Goal: Information Seeking & Learning: Compare options

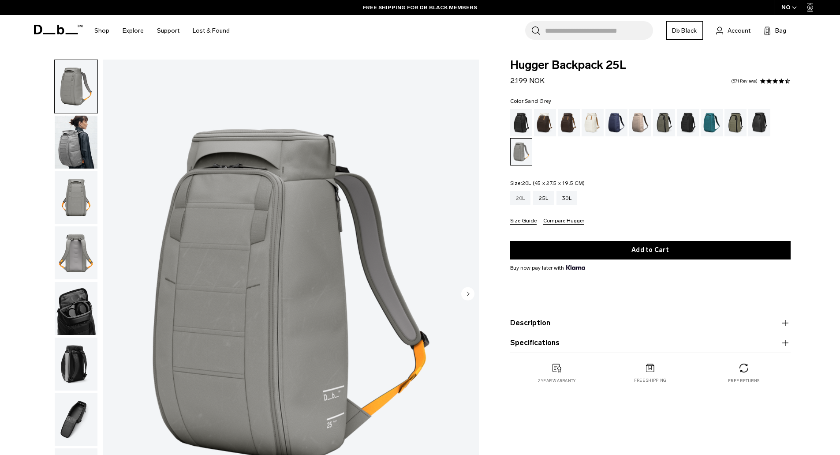
click at [525, 202] on div "20L" at bounding box center [520, 198] width 21 height 14
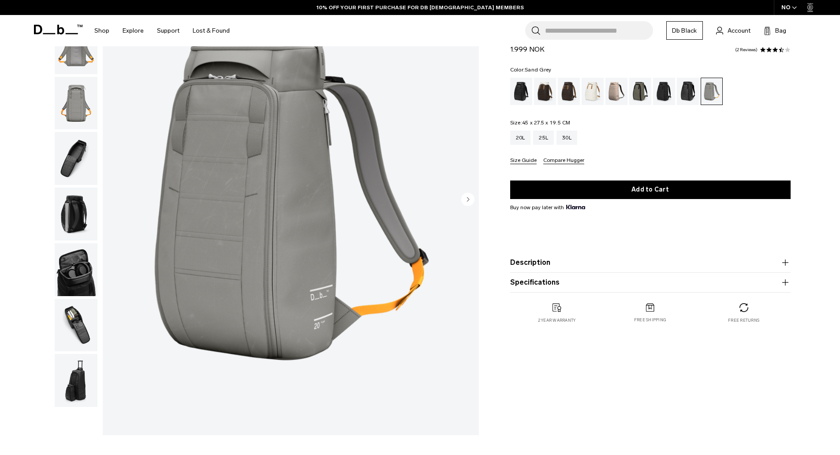
scroll to position [132, 0]
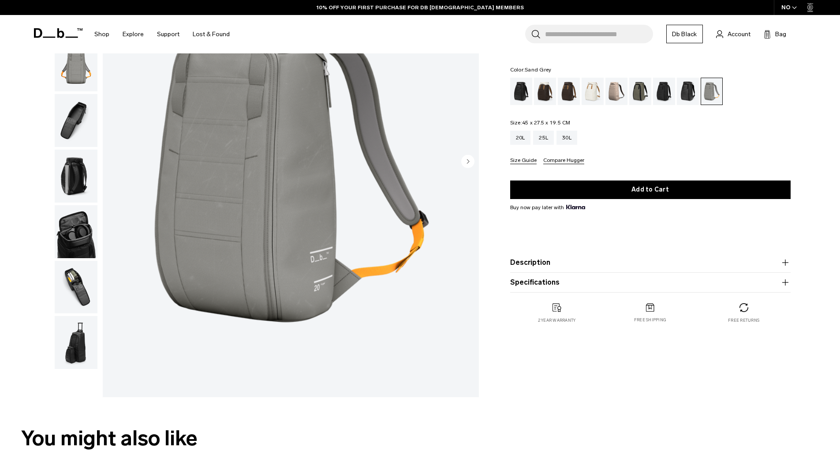
click at [80, 335] on img "button" at bounding box center [76, 342] width 43 height 53
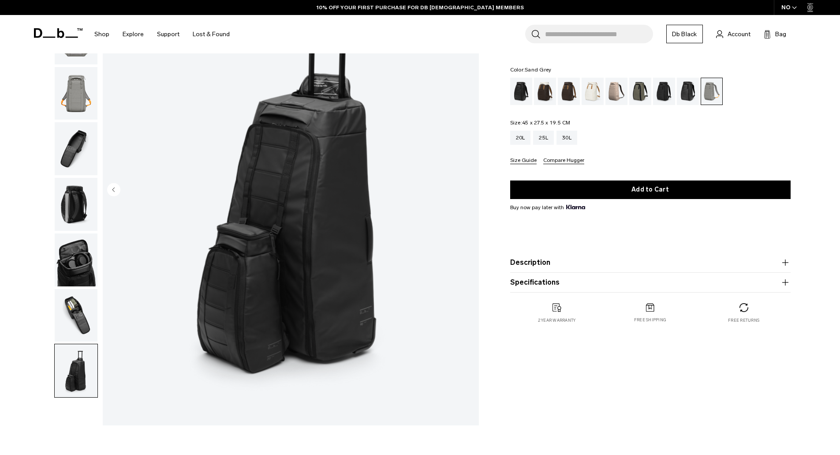
scroll to position [88, 0]
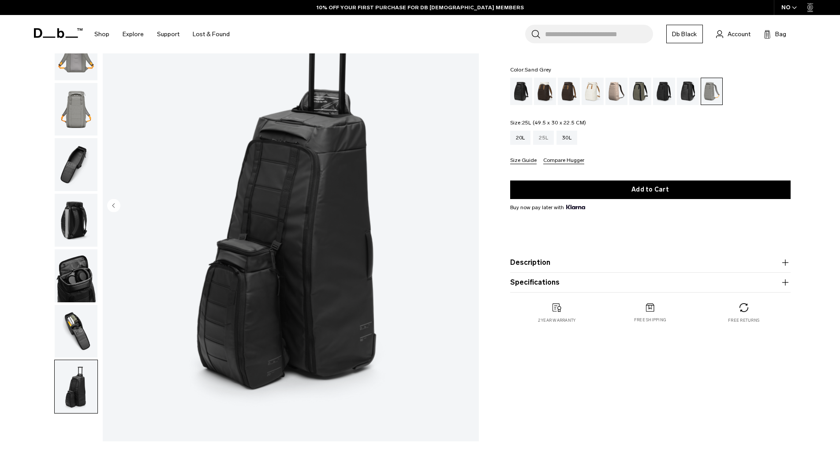
click at [543, 135] on div "25L" at bounding box center [543, 138] width 21 height 14
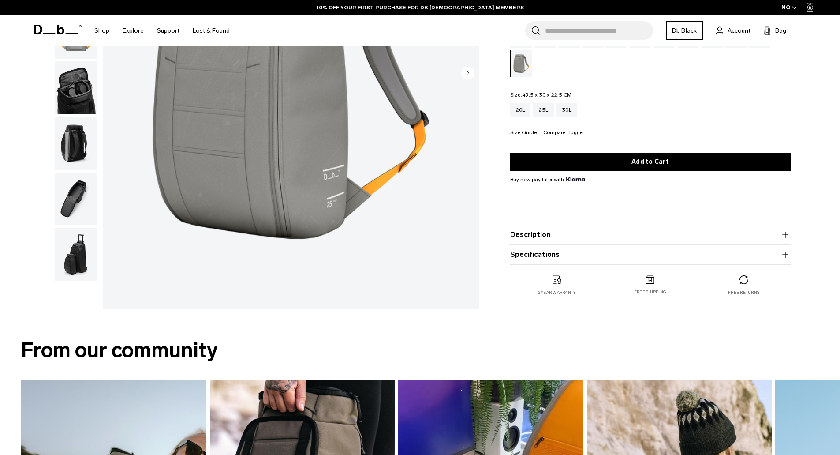
click at [77, 263] on img "button" at bounding box center [76, 254] width 43 height 53
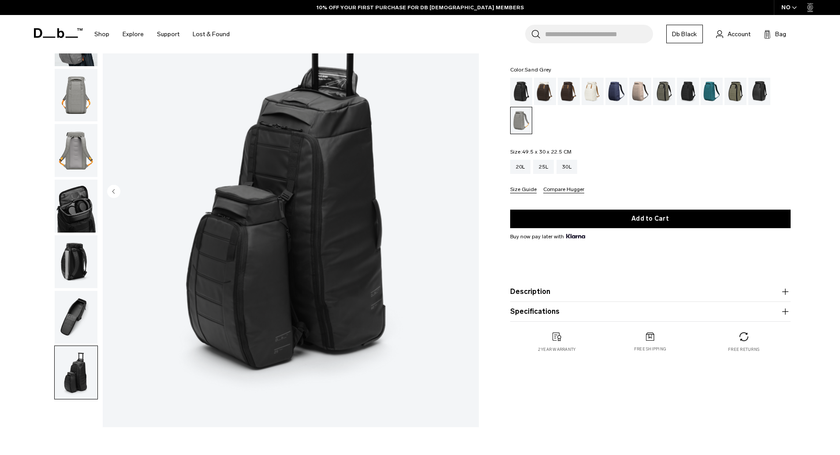
scroll to position [88, 0]
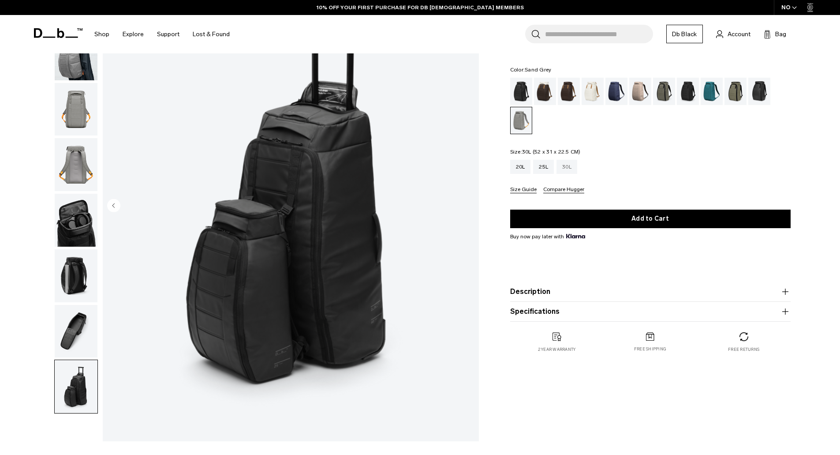
click at [573, 165] on div "30L" at bounding box center [567, 167] width 21 height 14
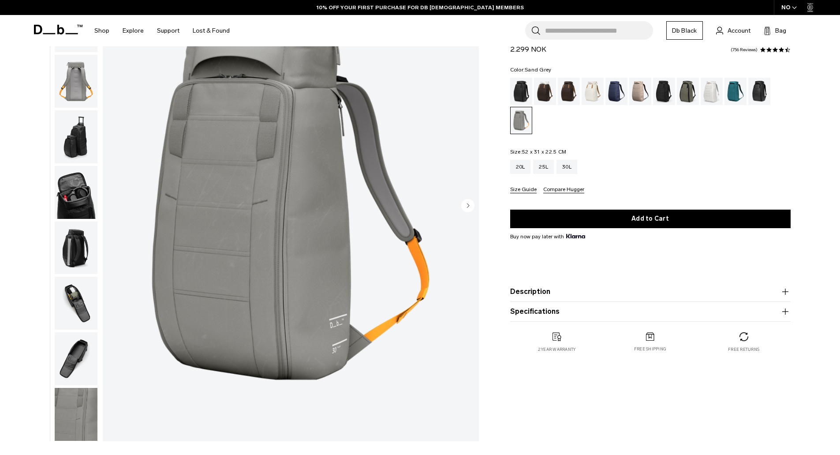
scroll to position [37, 0]
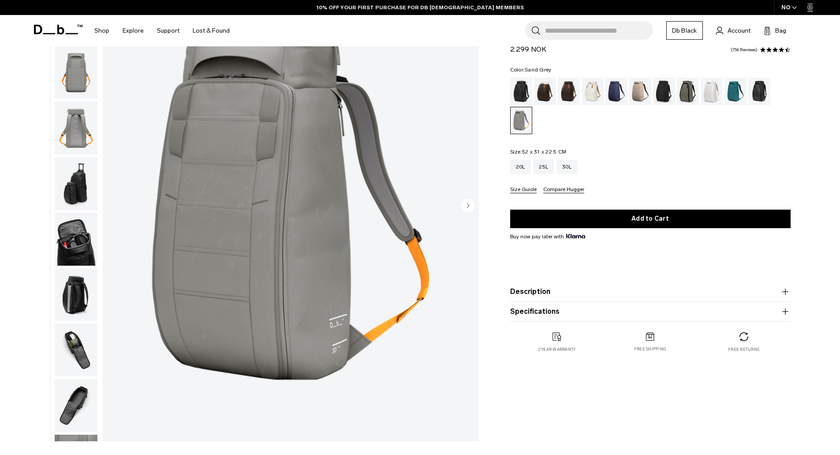
click at [81, 204] on img "button" at bounding box center [76, 183] width 43 height 53
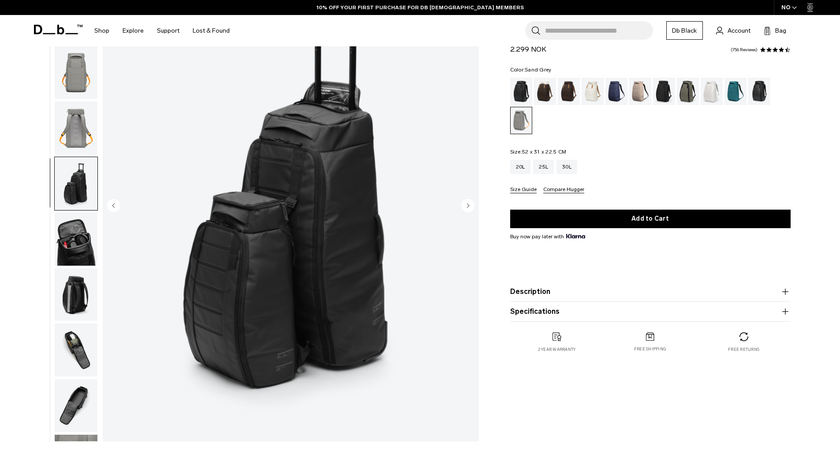
scroll to position [83, 0]
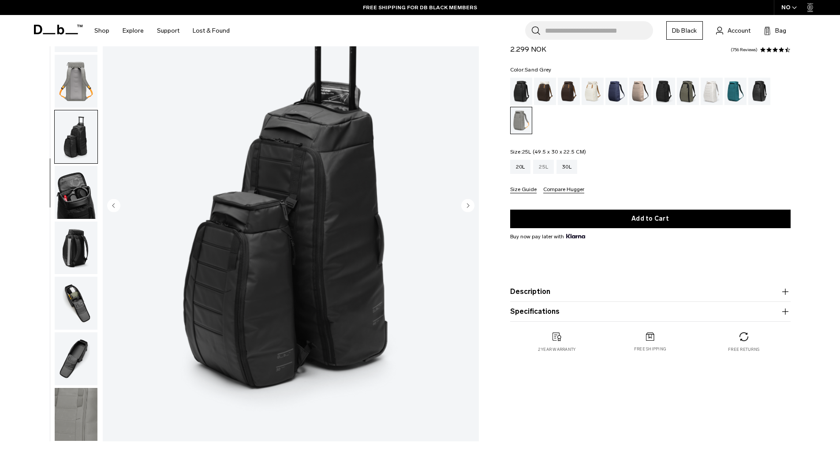
click at [544, 169] on div "25L" at bounding box center [543, 167] width 21 height 14
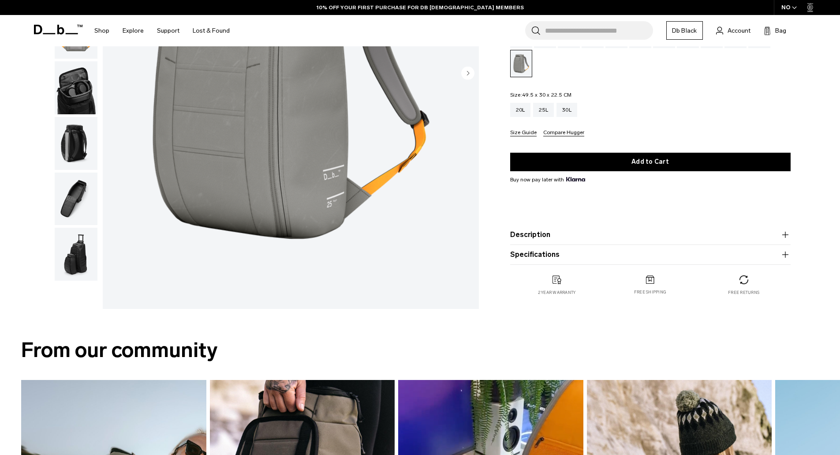
click at [85, 255] on img "button" at bounding box center [76, 254] width 43 height 53
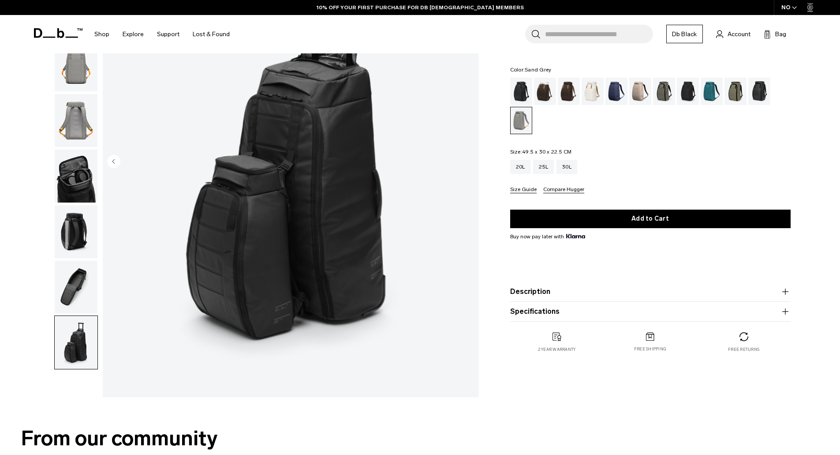
scroll to position [44, 0]
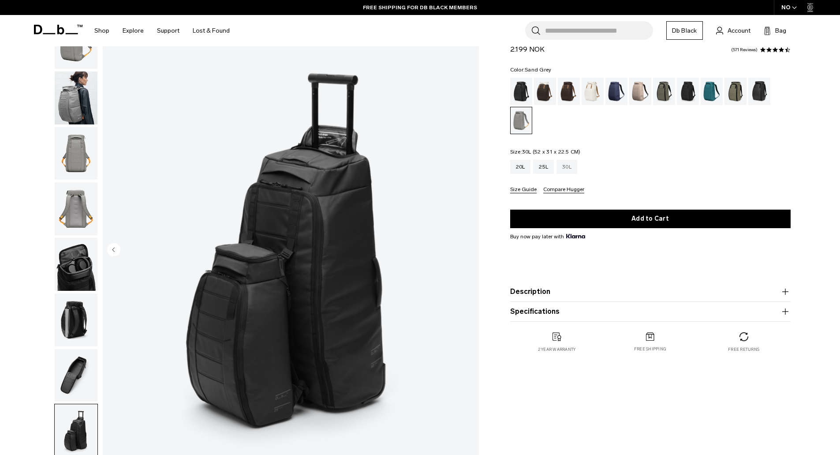
click at [569, 168] on div "30L" at bounding box center [567, 167] width 21 height 14
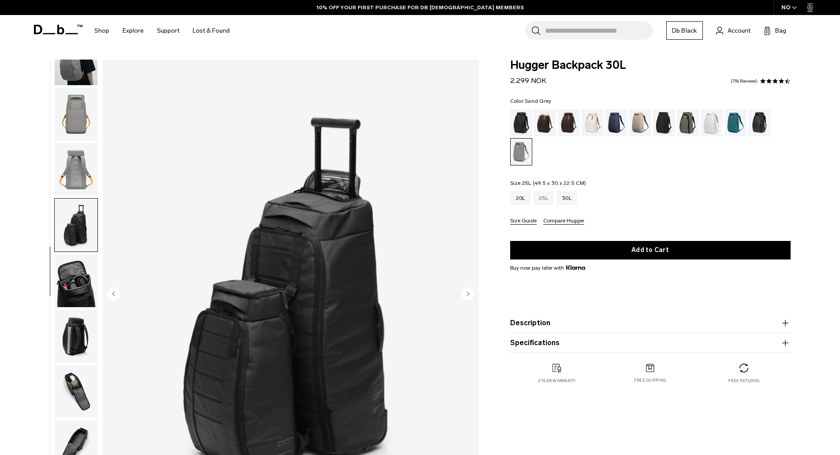
scroll to position [44, 0]
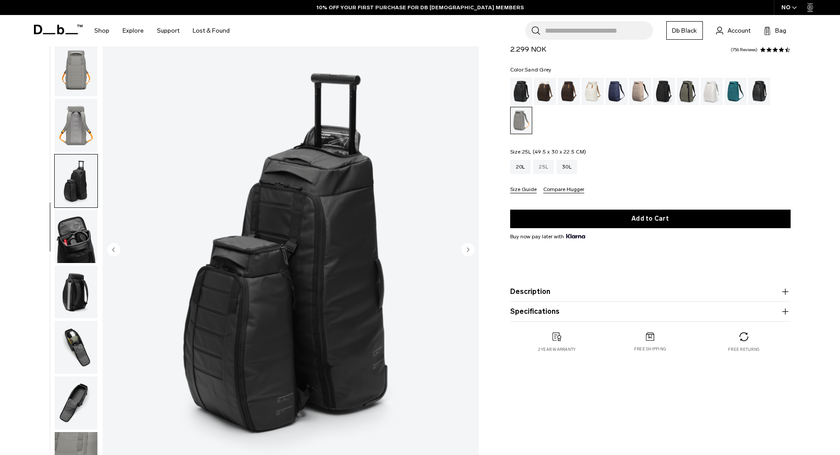
click at [544, 162] on div "25L" at bounding box center [543, 167] width 21 height 14
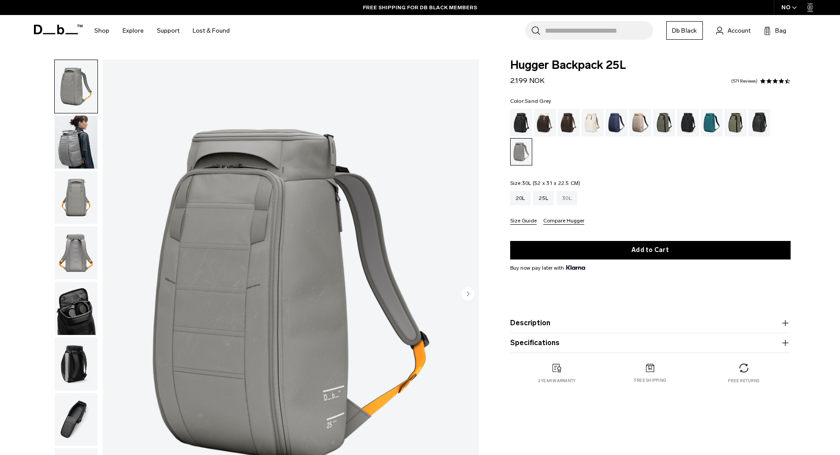
click at [566, 201] on div "30L" at bounding box center [567, 198] width 21 height 14
